Goal: Transaction & Acquisition: Purchase product/service

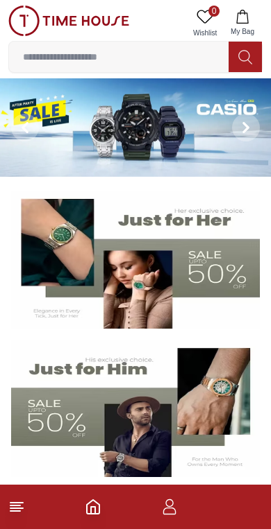
click at [170, 513] on icon "button" at bounding box center [169, 507] width 17 height 17
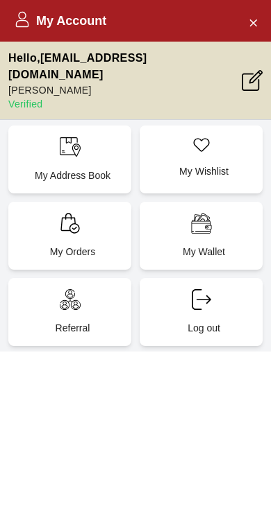
click at [254, 28] on icon "Close Account" at bounding box center [252, 22] width 11 height 17
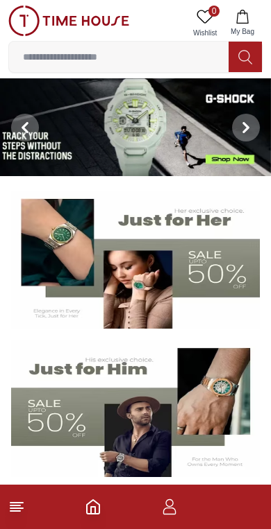
click at [144, 421] on img at bounding box center [135, 409] width 248 height 138
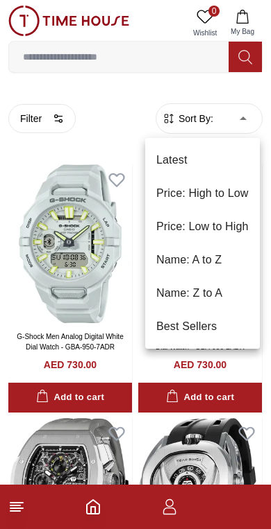
click at [237, 223] on li "Price: Low to High" at bounding box center [202, 226] width 114 height 33
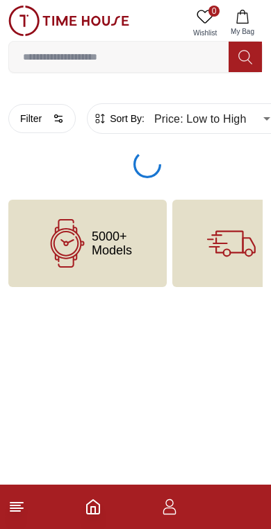
type input "*"
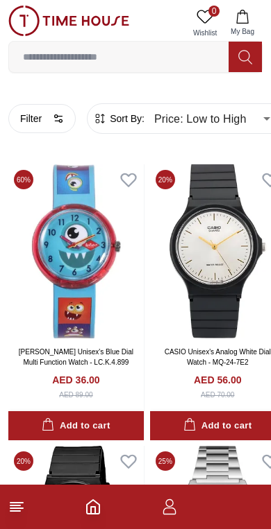
click at [44, 121] on button "Filter" at bounding box center [41, 118] width 67 height 29
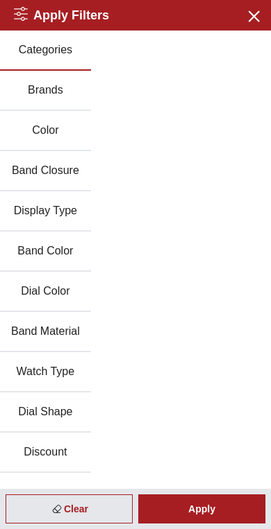
click at [31, 92] on button "Brands" at bounding box center [45, 91] width 91 height 40
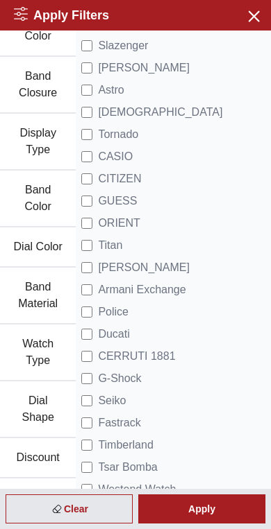
scroll to position [126, 0]
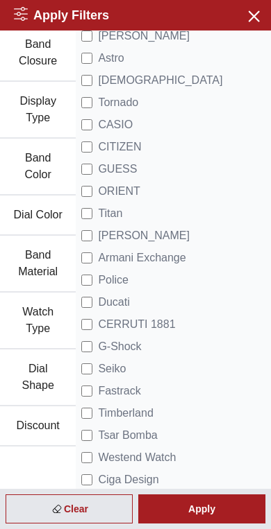
click at [178, 266] on span "Armani Exchange" at bounding box center [141, 258] width 87 height 17
click at [121, 282] on span "Police" at bounding box center [113, 280] width 31 height 17
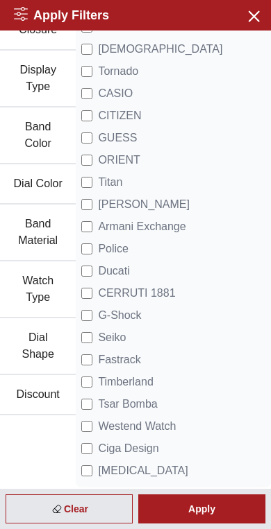
scroll to position [158, 0]
click at [217, 513] on div "Apply" at bounding box center [201, 509] width 127 height 29
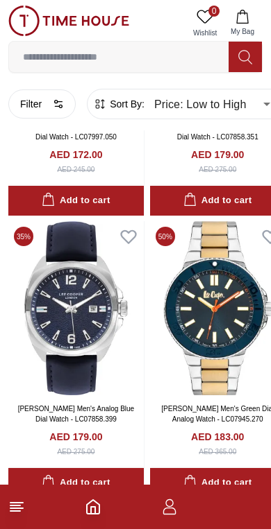
scroll to position [1354, 0]
